Goal: Task Accomplishment & Management: Manage account settings

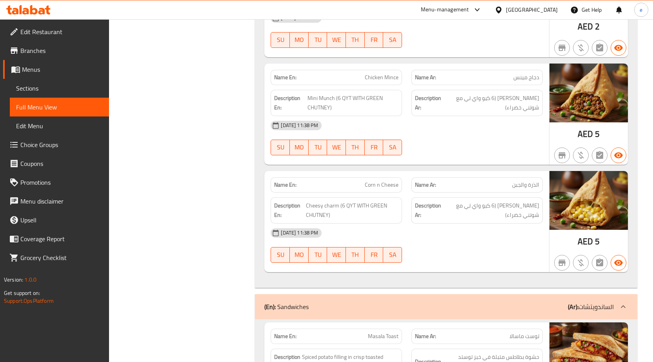
click at [51, 84] on span "Sections" at bounding box center [59, 88] width 87 height 9
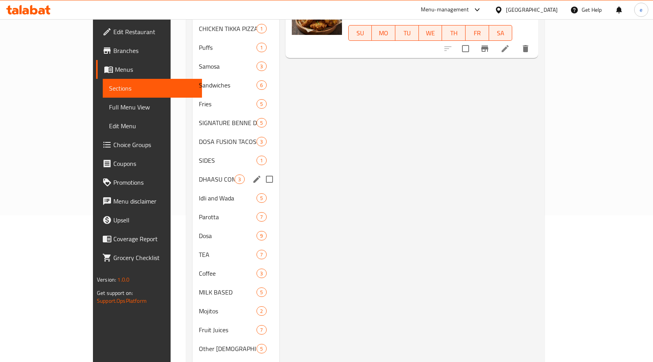
scroll to position [175, 0]
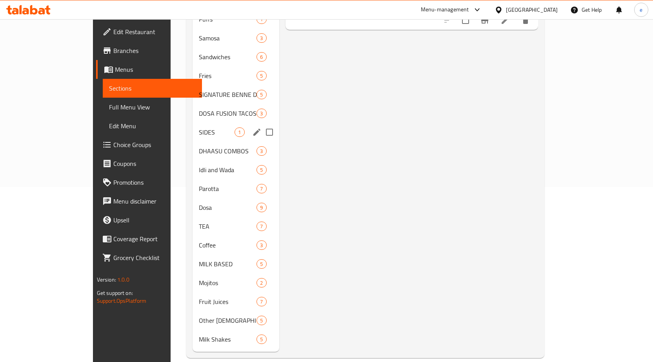
click at [192, 125] on div "SIDES 1" at bounding box center [235, 132] width 86 height 19
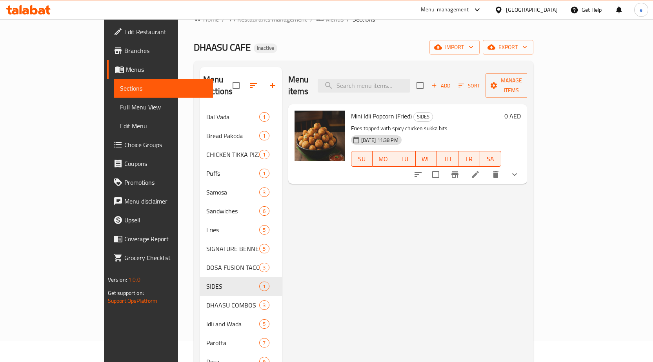
scroll to position [18, 0]
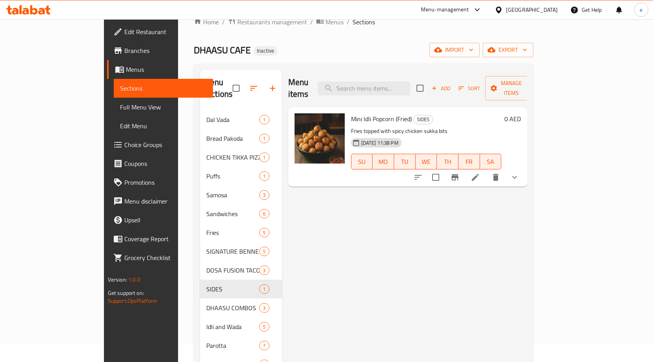
click at [114, 100] on link "Full Menu View" at bounding box center [163, 107] width 99 height 19
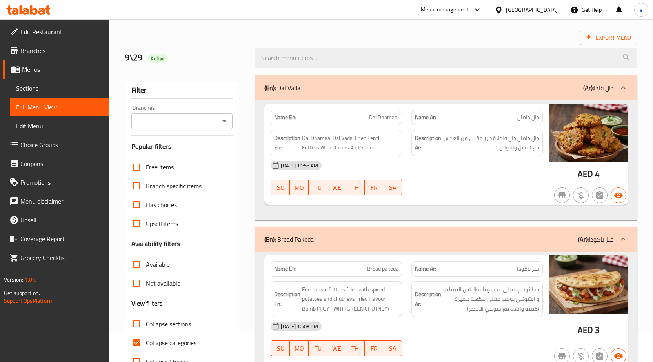
scroll to position [39, 0]
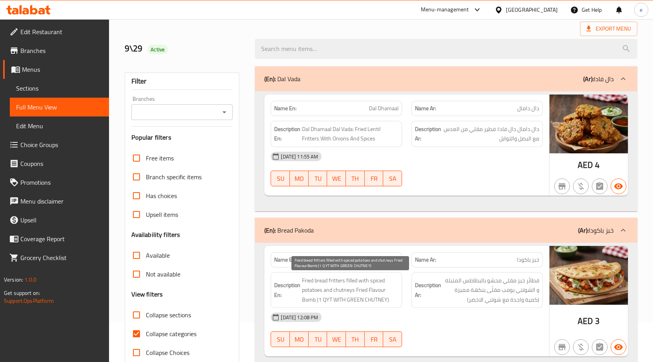
drag, startPoint x: 320, startPoint y: 300, endPoint x: 392, endPoint y: 300, distance: 72.5
click at [391, 298] on span "Fried bread fritters filled with spiced potatoes and chutneys Fried Flavour Bom…" at bounding box center [350, 290] width 96 height 29
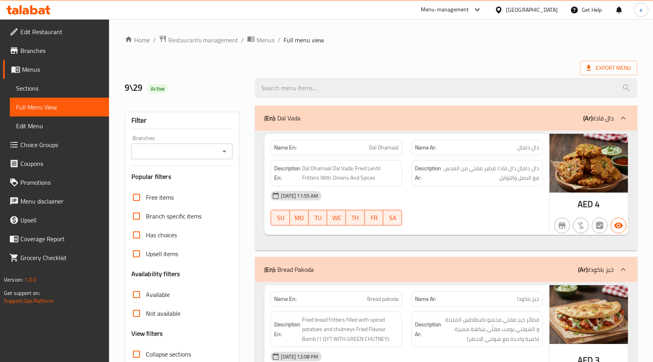
click at [48, 91] on span "Sections" at bounding box center [59, 88] width 87 height 9
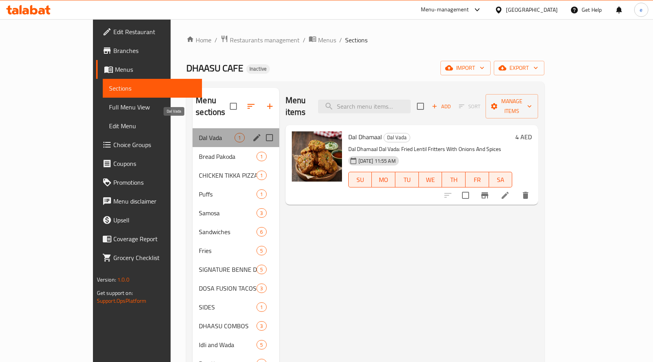
click at [199, 133] on span "Dal Vada" at bounding box center [217, 137] width 36 height 9
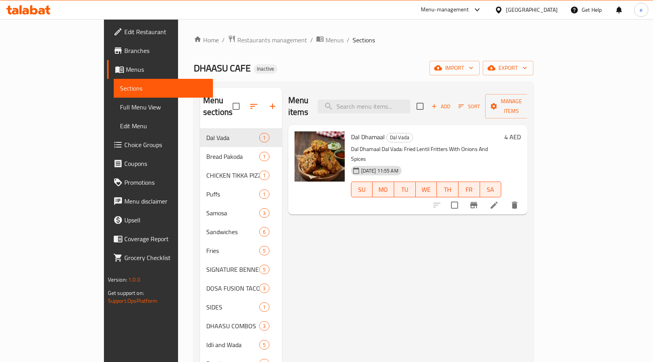
click at [499, 200] on icon at bounding box center [493, 204] width 9 height 9
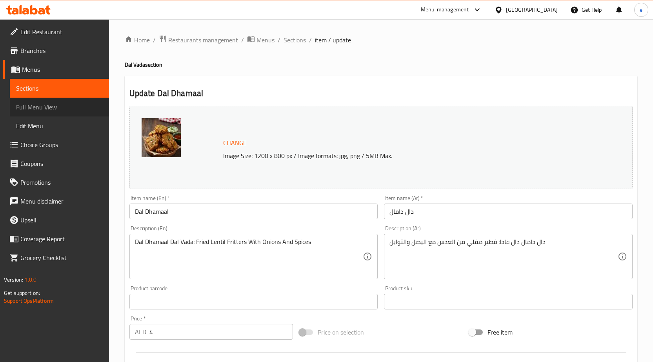
click at [27, 105] on span "Full Menu View" at bounding box center [59, 106] width 87 height 9
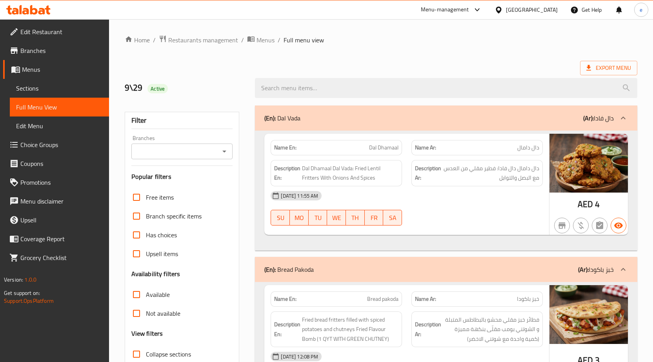
click at [26, 90] on span "Sections" at bounding box center [59, 88] width 87 height 9
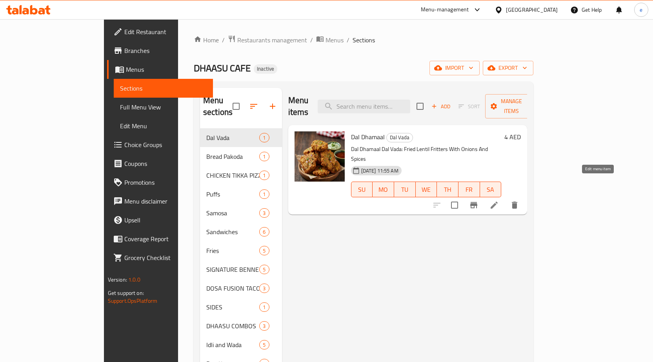
click at [499, 200] on icon at bounding box center [493, 204] width 9 height 9
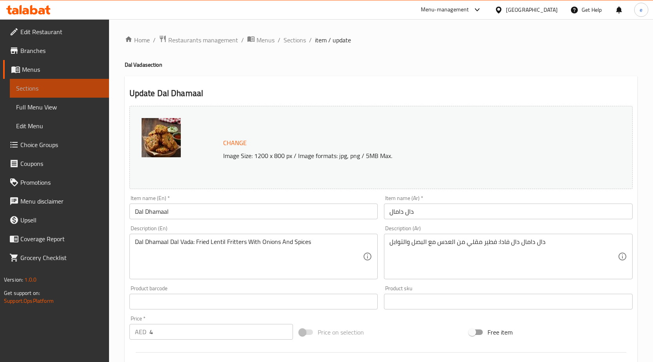
click at [41, 82] on link "Sections" at bounding box center [59, 88] width 99 height 19
